Goal: Find specific page/section: Find specific page/section

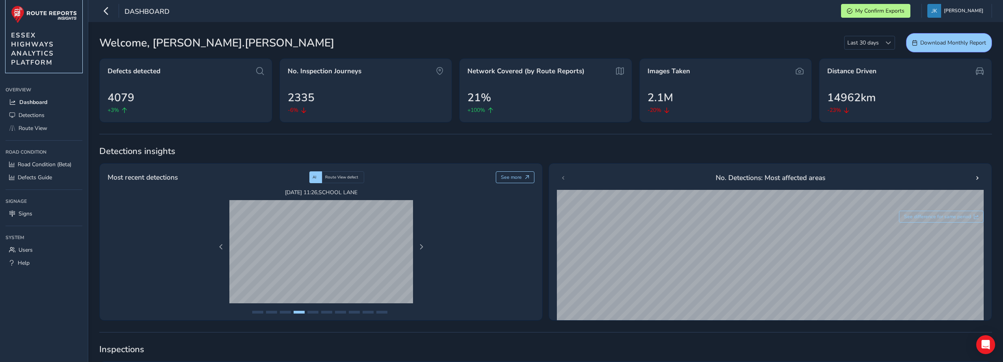
click at [32, 46] on span "ESSEX HIGHWAYS ANALYTICS PLATFORM" at bounding box center [32, 49] width 43 height 36
